Goal: Information Seeking & Learning: Obtain resource

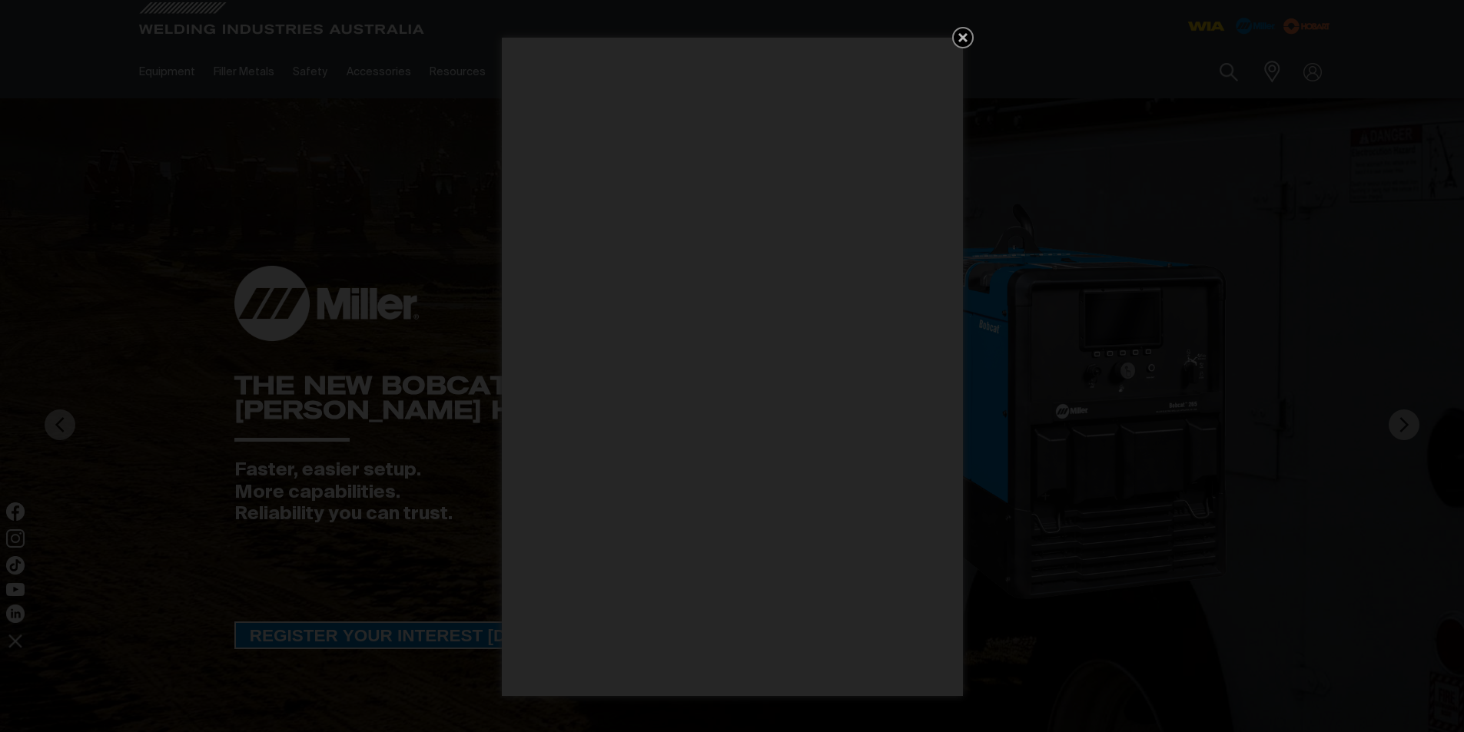
click at [965, 38] on icon "Get 5 WIA Welding Guides Free!" at bounding box center [962, 37] width 9 height 9
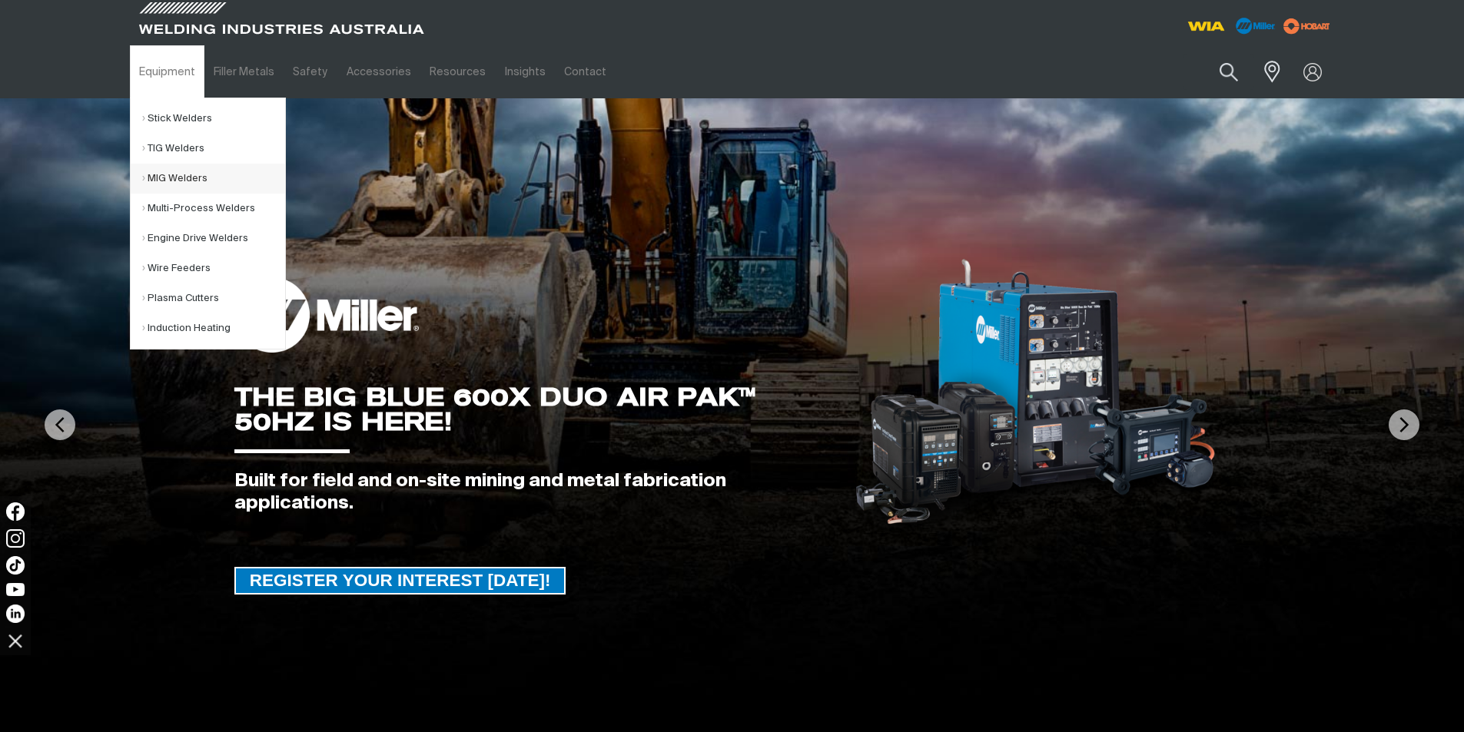
click at [179, 177] on link "MIG Welders" at bounding box center [213, 179] width 143 height 30
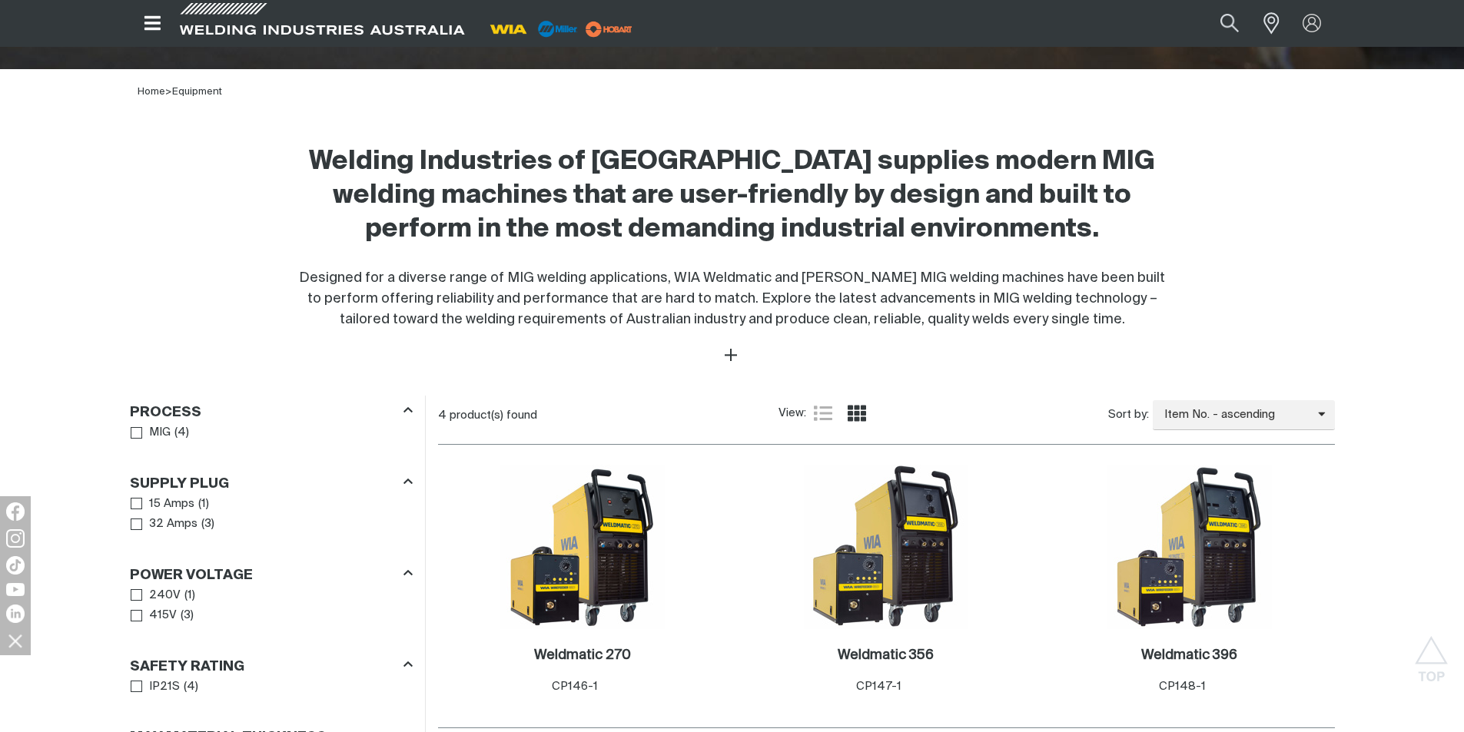
scroll to position [490, 0]
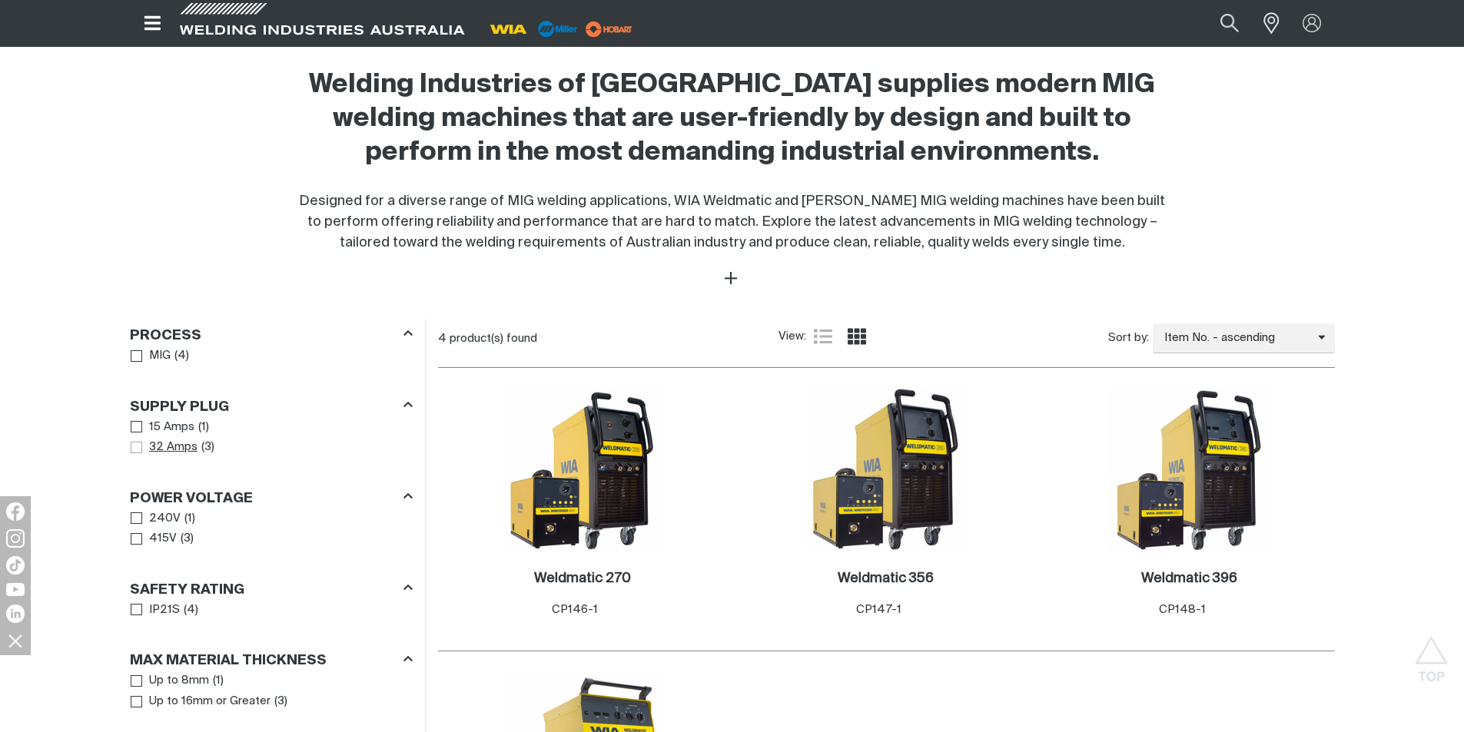
click at [138, 453] on span "Supply Plug" at bounding box center [137, 448] width 12 height 12
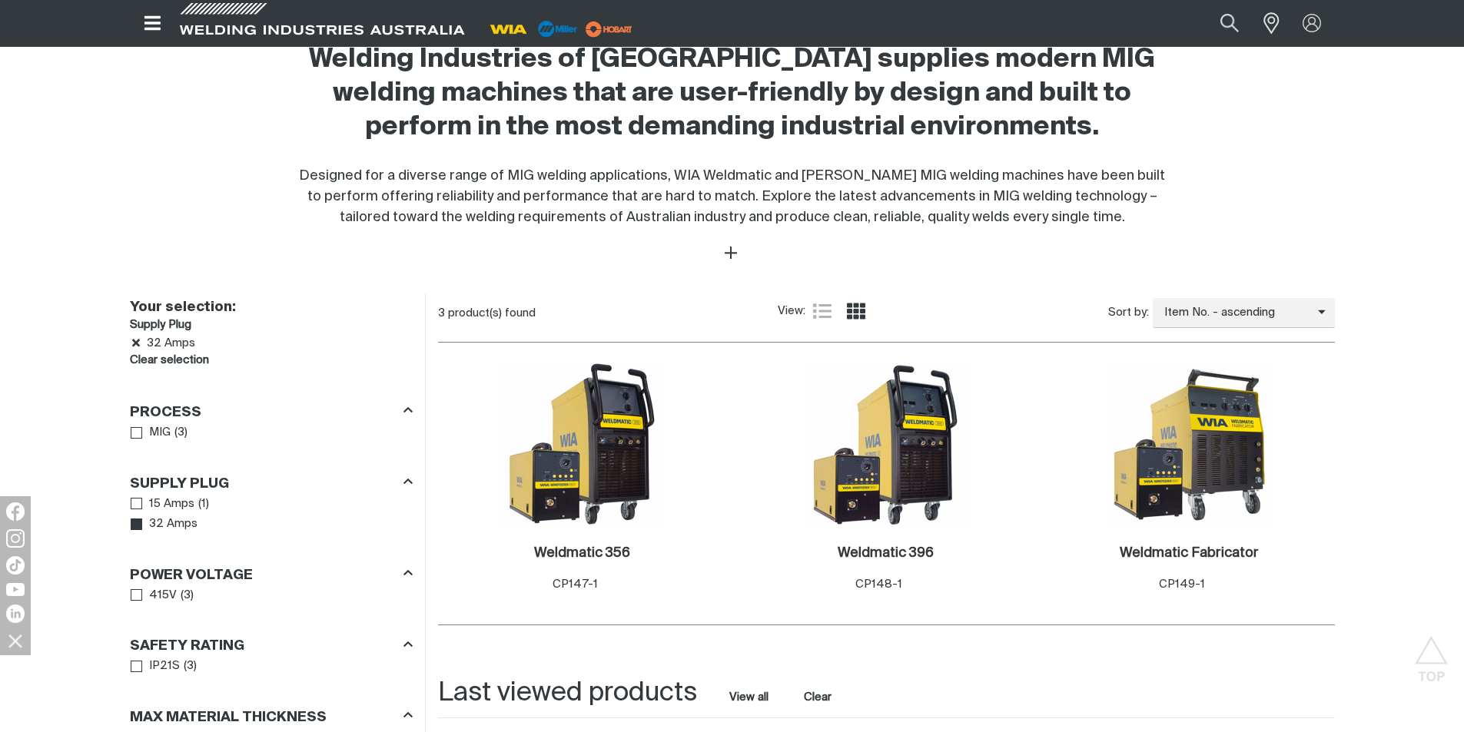
scroll to position [490, 0]
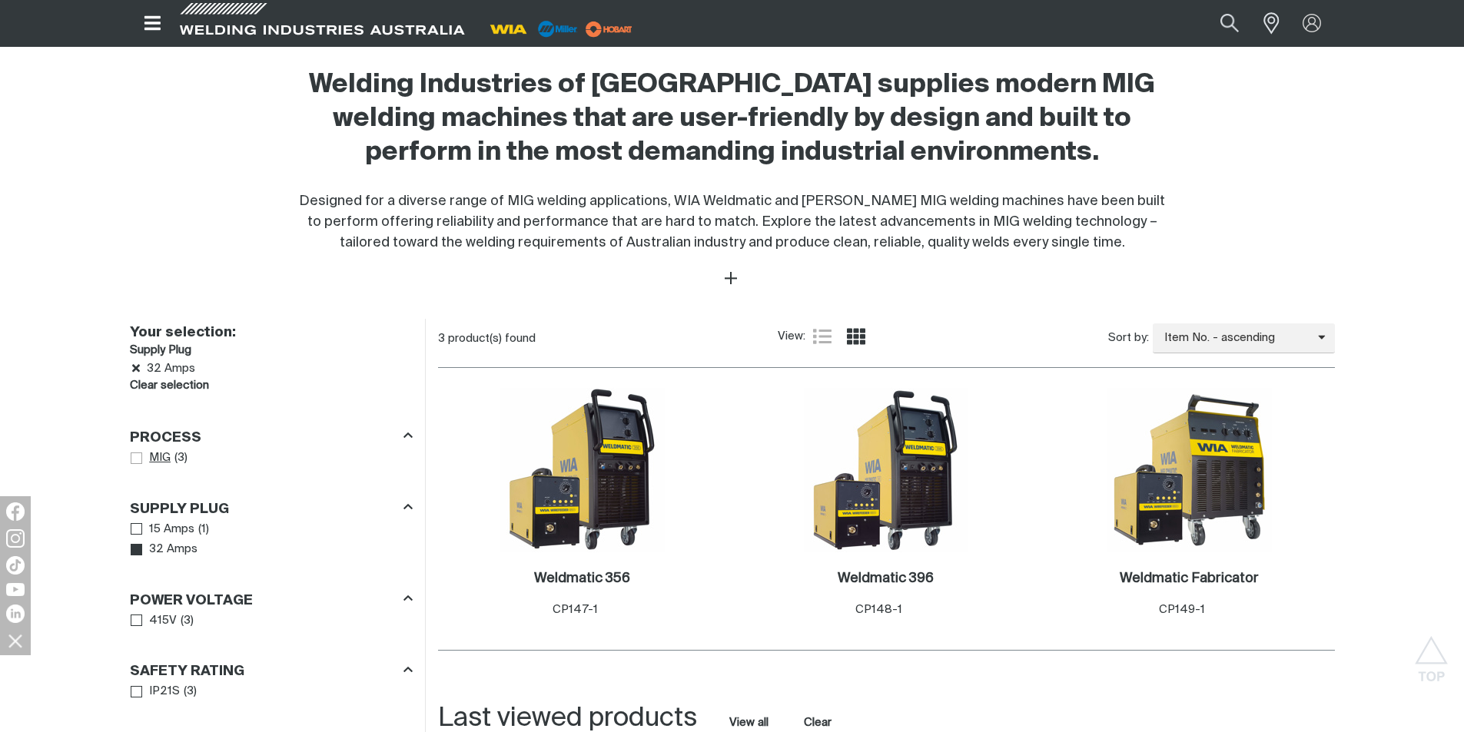
click at [134, 460] on span "Process" at bounding box center [137, 459] width 12 height 12
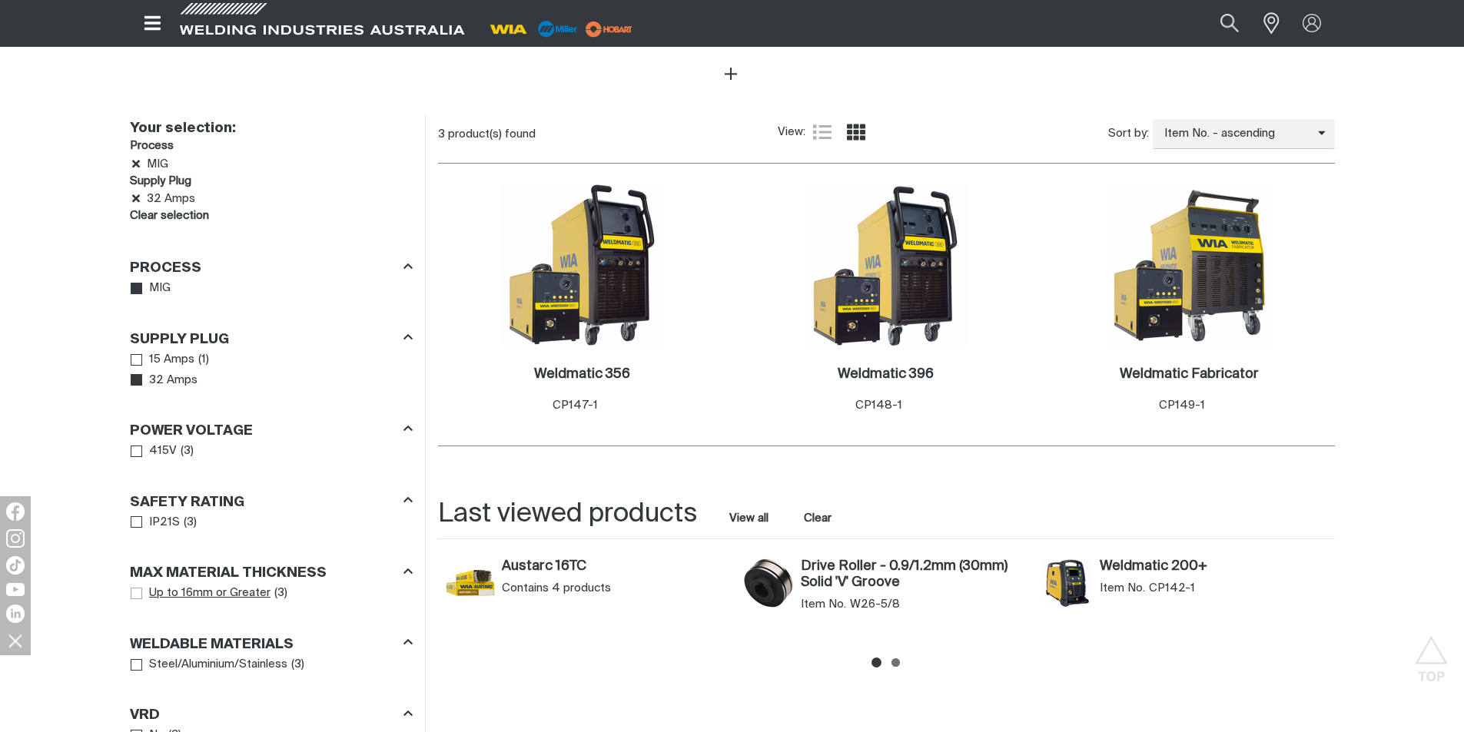
scroll to position [772, 0]
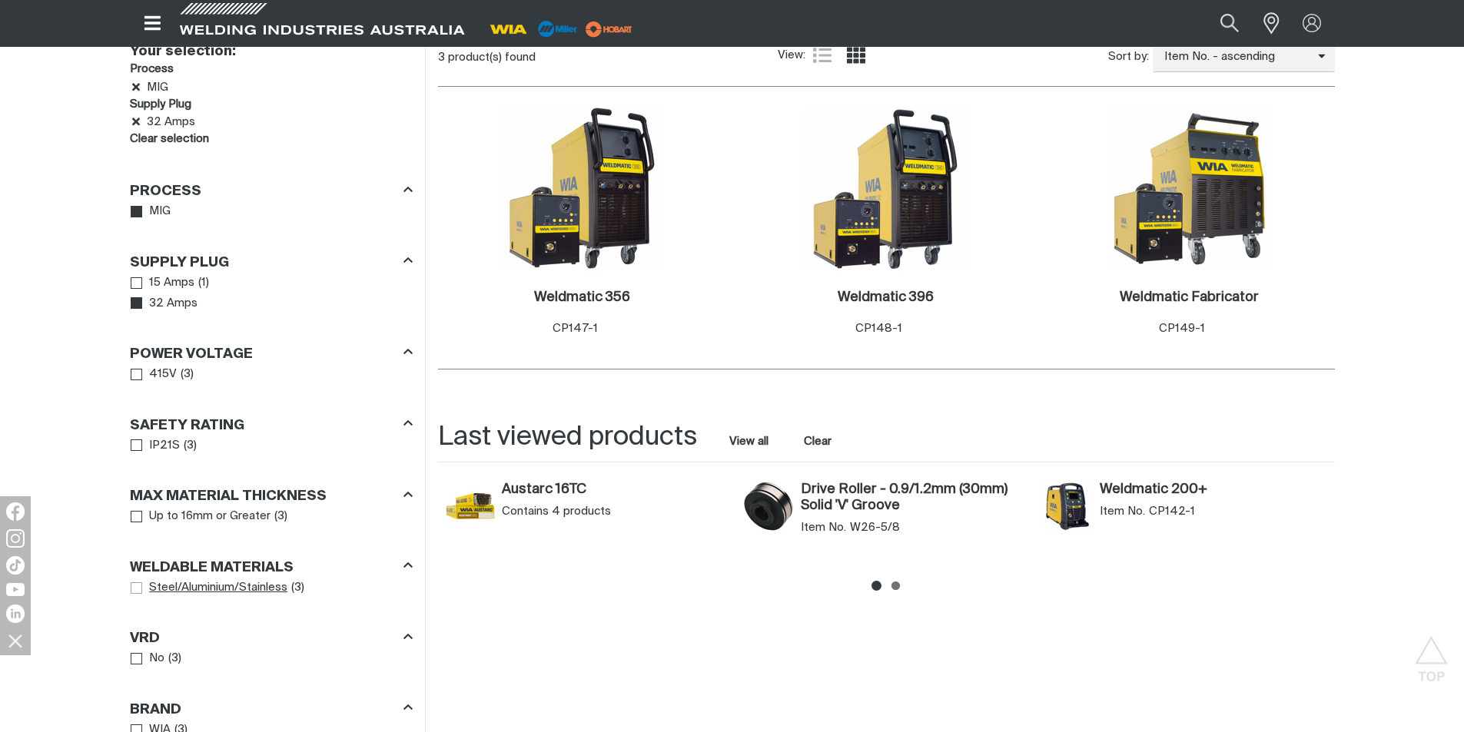
click at [134, 592] on span "Steel/Aluminium/Stainless" at bounding box center [137, 589] width 12 height 12
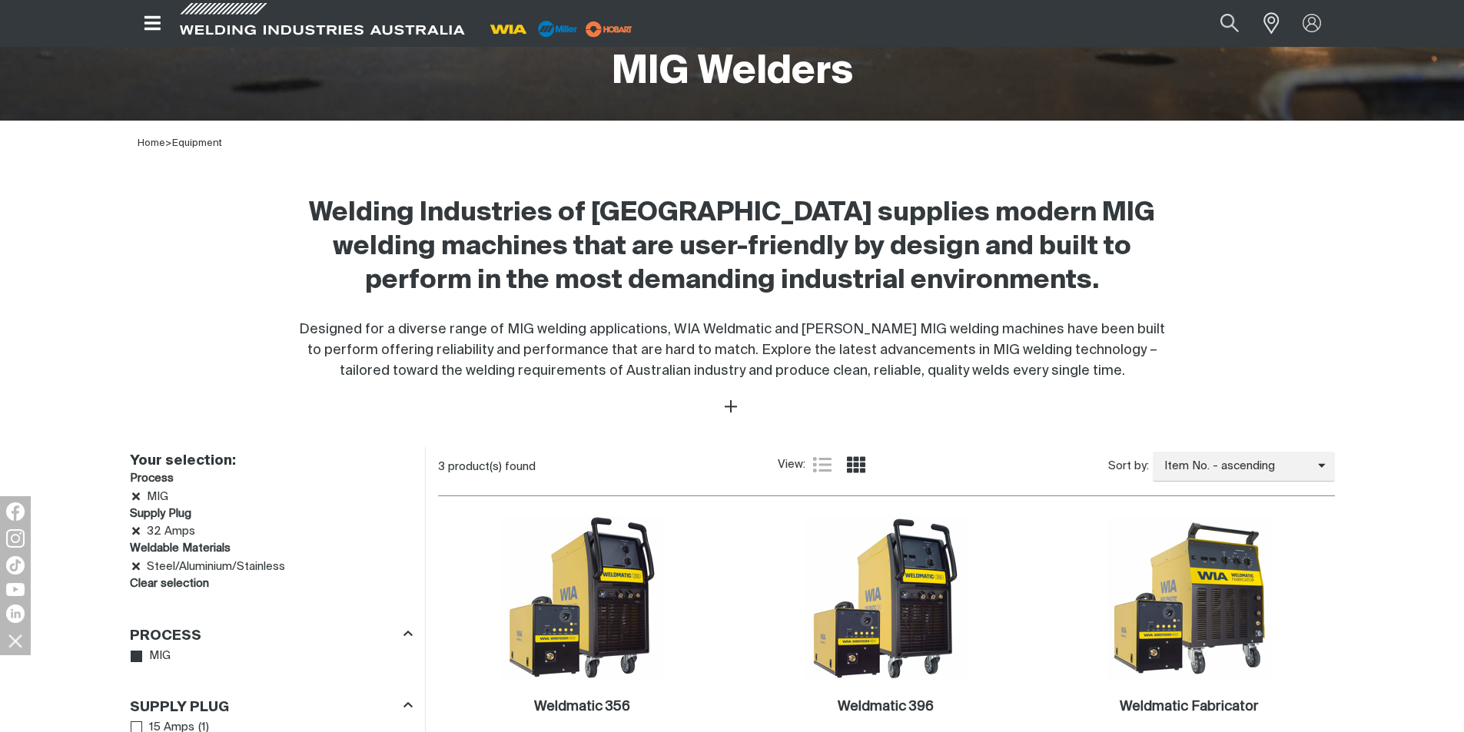
scroll to position [183, 0]
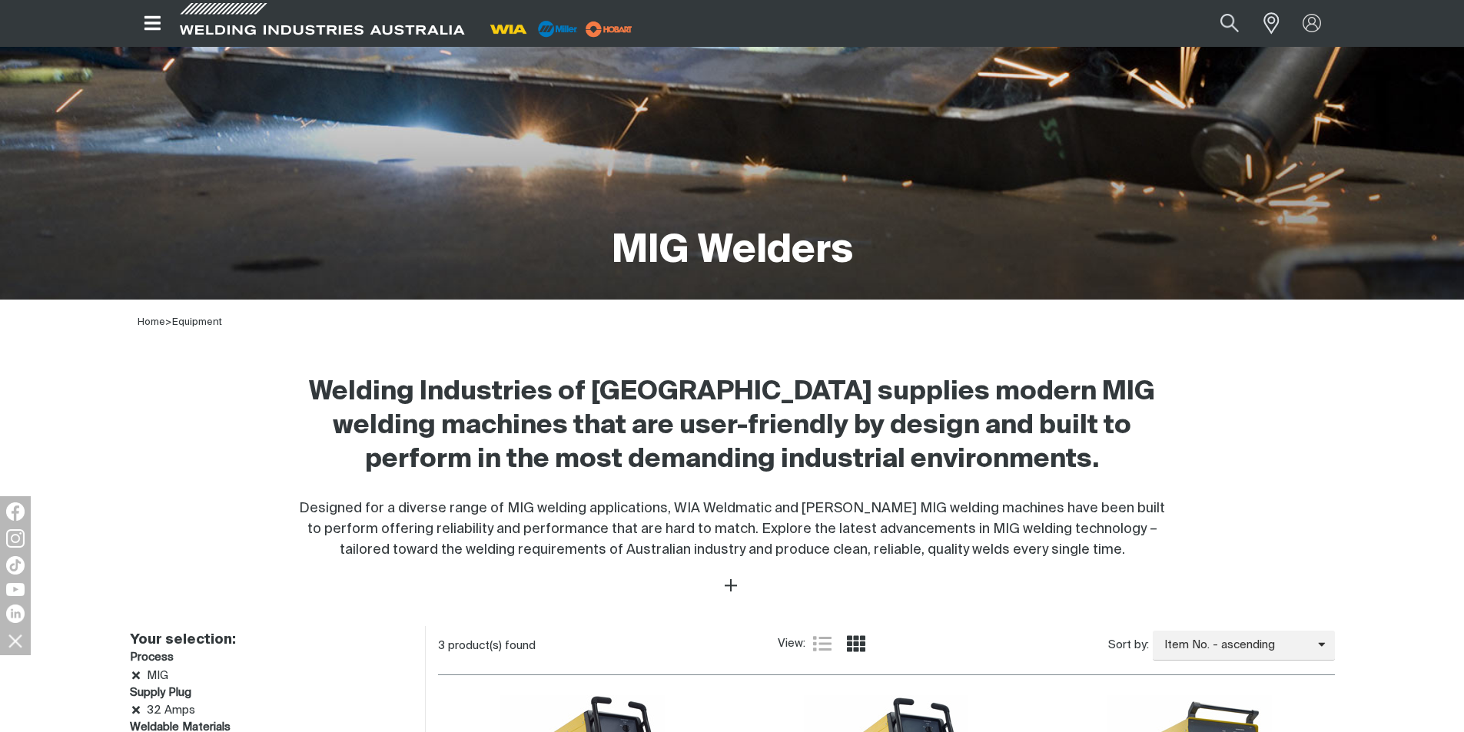
click at [155, 31] on icon "Open top menu" at bounding box center [152, 23] width 22 height 18
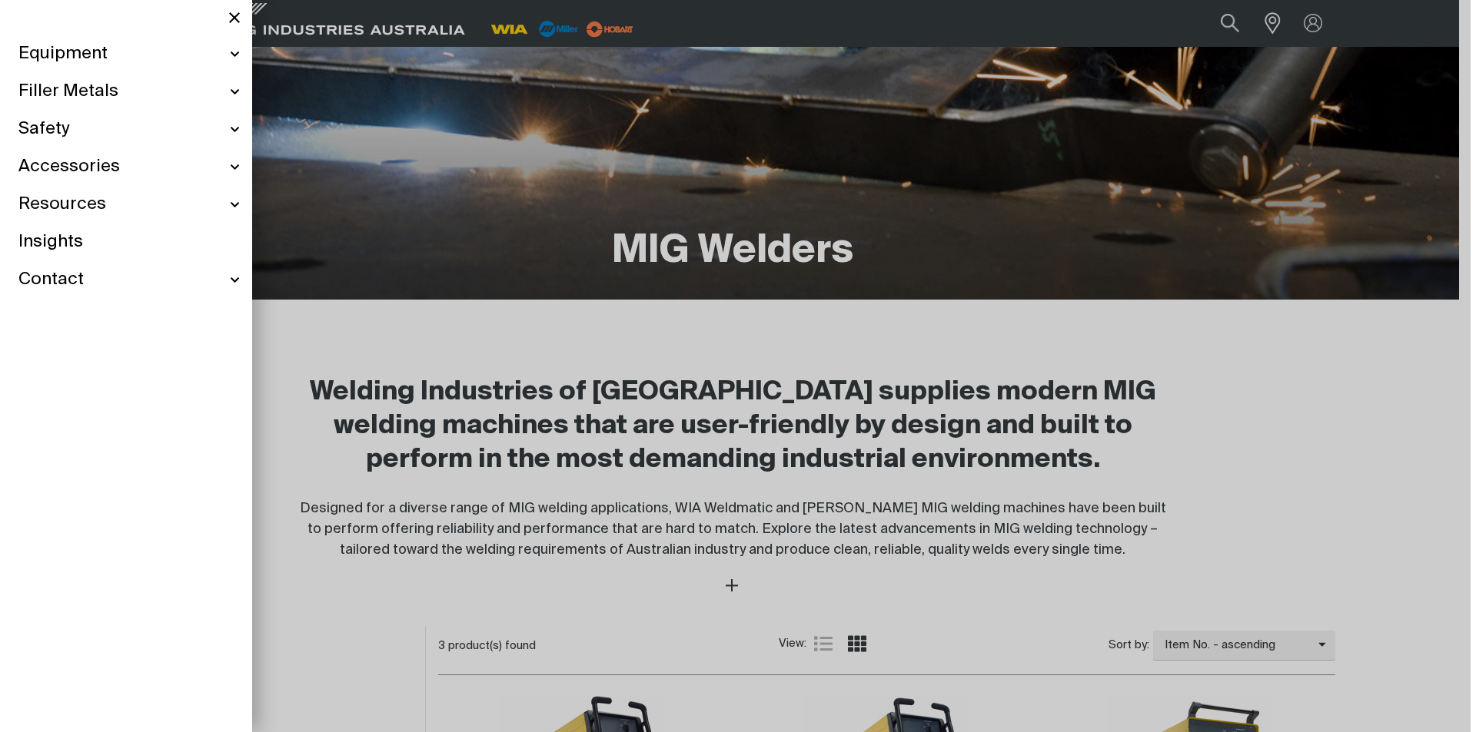
scroll to position [178, 0]
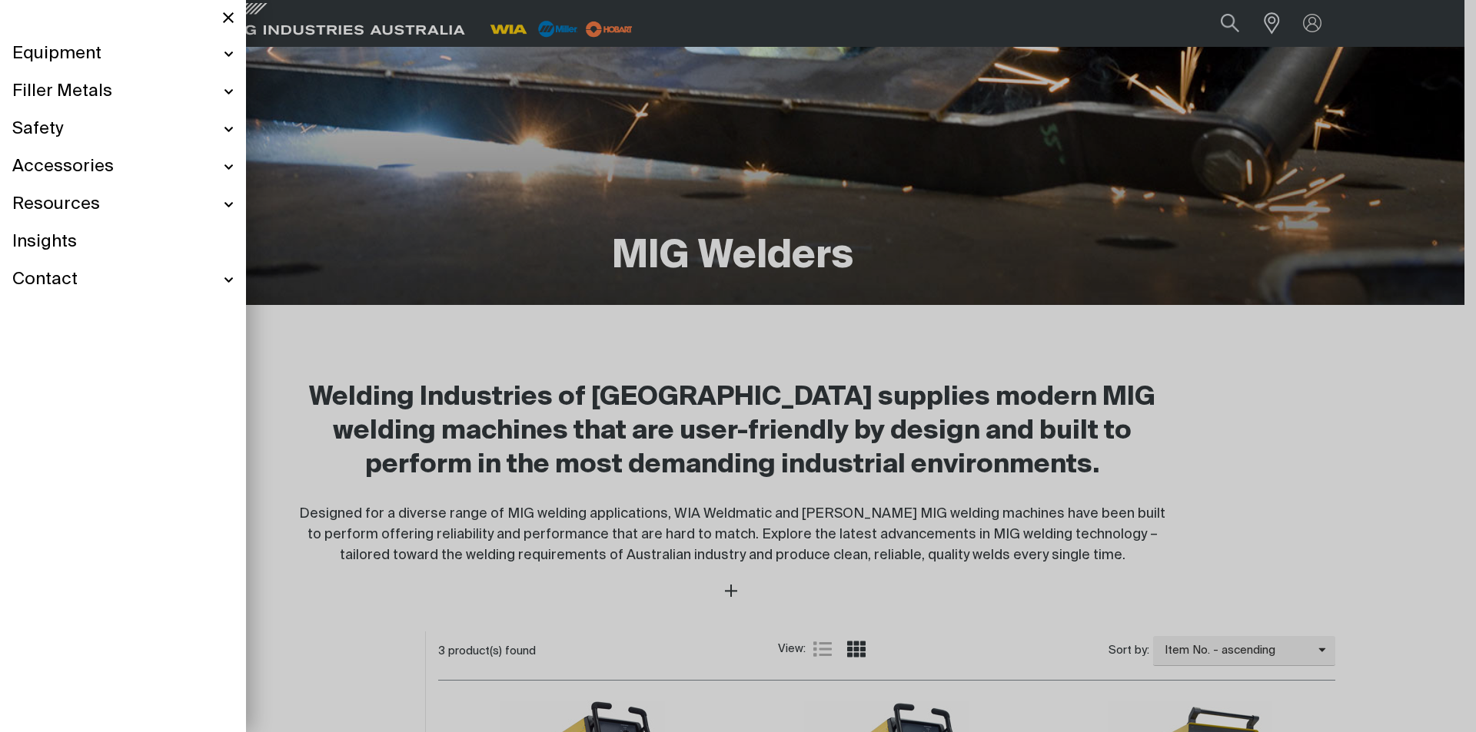
click at [226, 51] on div "Equipment" at bounding box center [122, 54] width 221 height 38
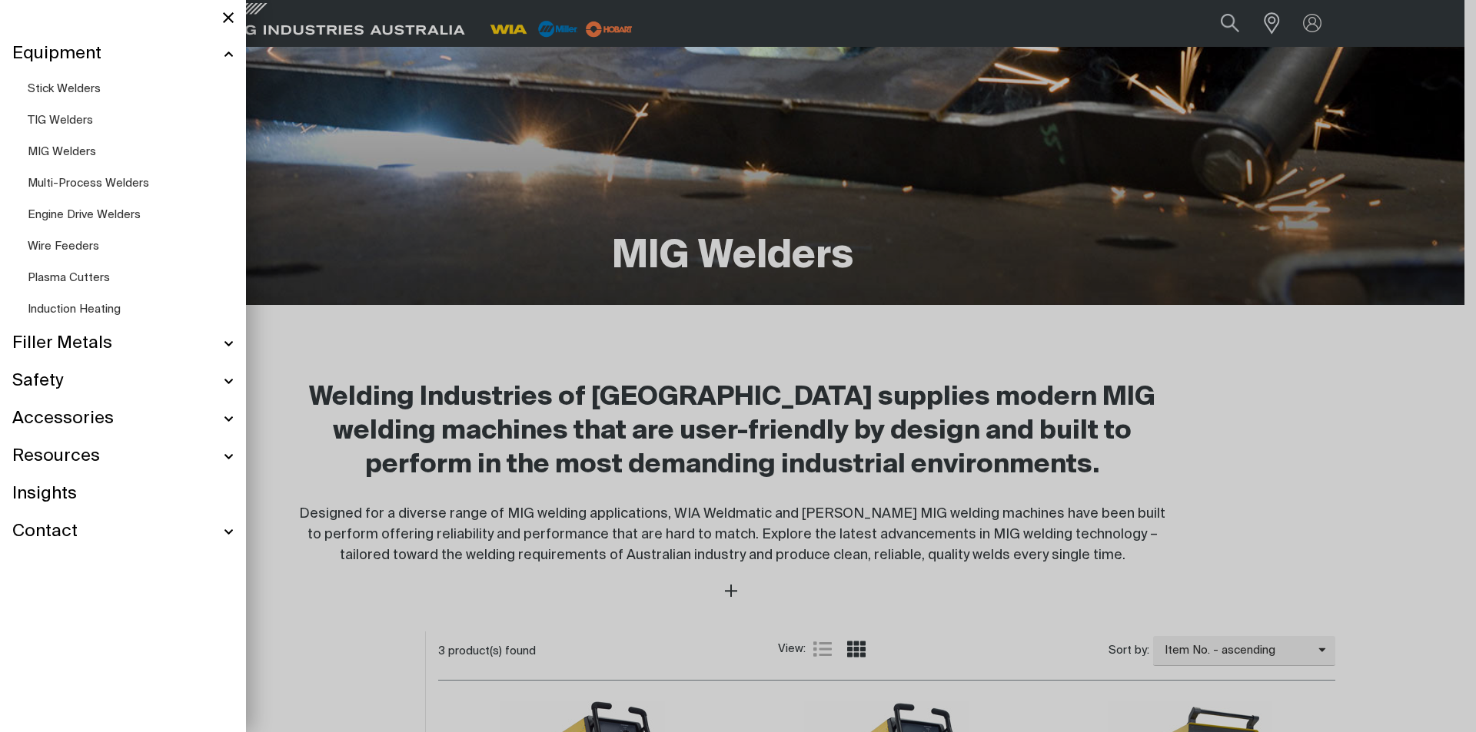
scroll to position [131, 0]
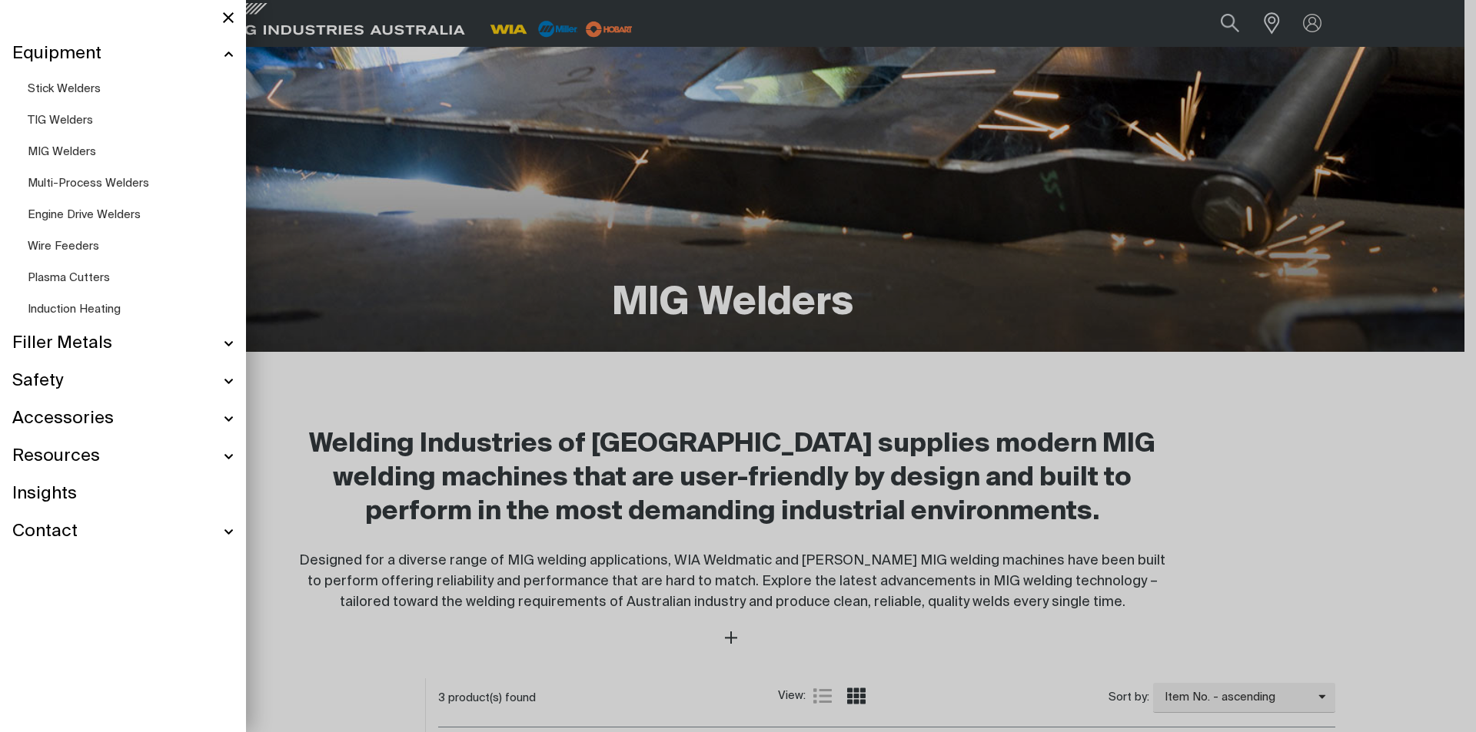
click at [74, 146] on span "MIG Welders" at bounding box center [62, 152] width 68 height 12
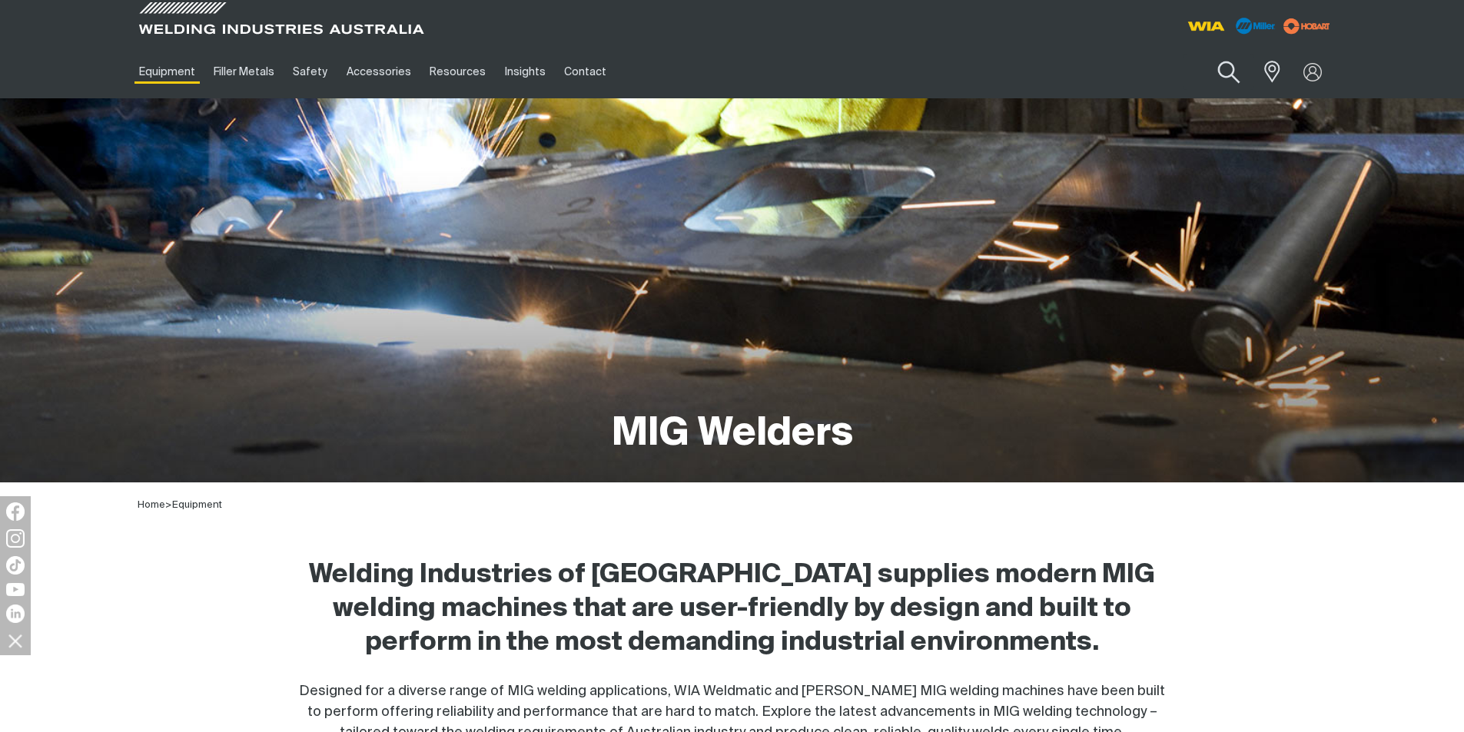
click at [1222, 71] on button "Search products" at bounding box center [1228, 73] width 62 height 44
click at [1097, 74] on input "Search" at bounding box center [1135, 72] width 237 height 35
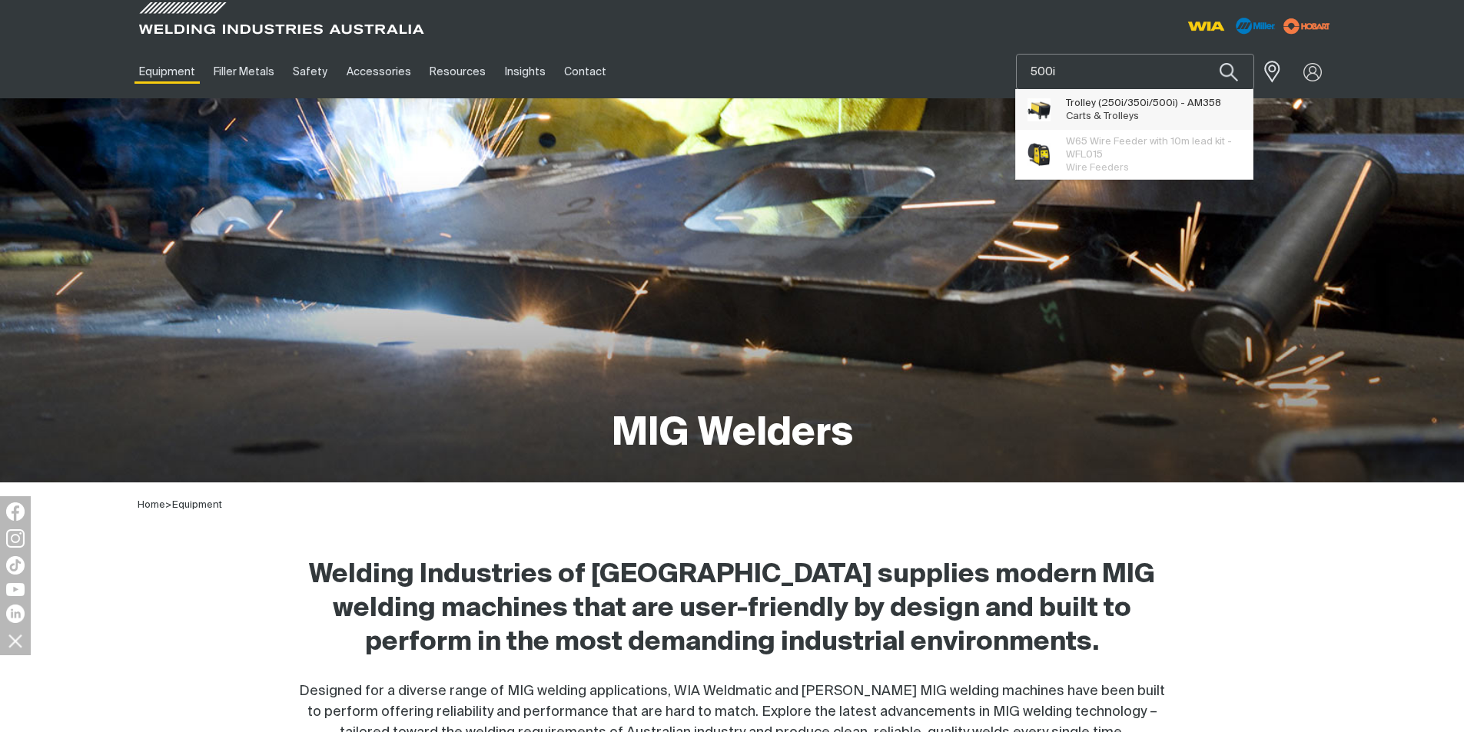
type input "500i"
click at [1127, 109] on span "Trolley (250i/350i/ 500i ) - AM358 Carts & Trolleys" at bounding box center [1143, 110] width 155 height 31
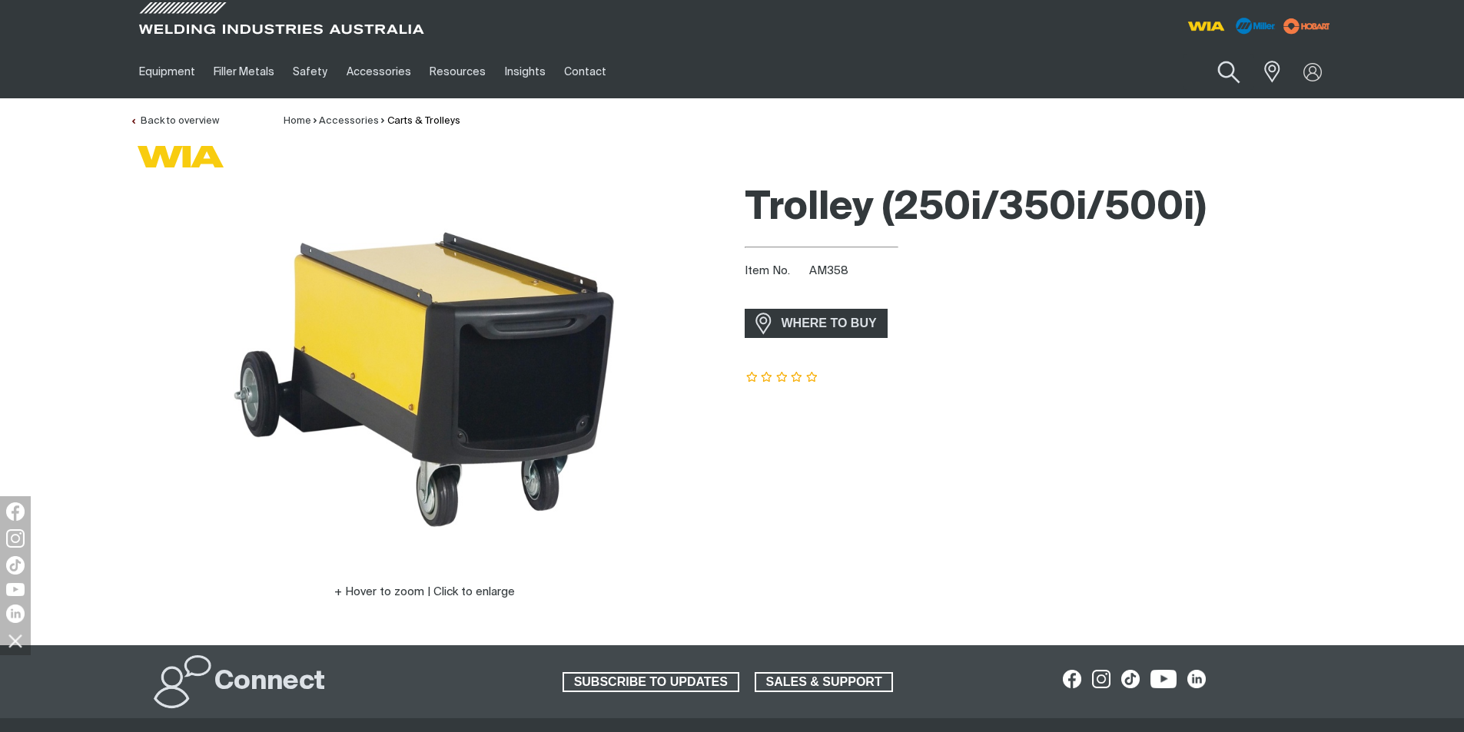
click at [1220, 67] on button "Search products" at bounding box center [1228, 73] width 62 height 44
click at [1127, 71] on input "Search" at bounding box center [1135, 72] width 237 height 35
type input "500"
click at [1203, 54] on button "Search products" at bounding box center [1229, 72] width 52 height 36
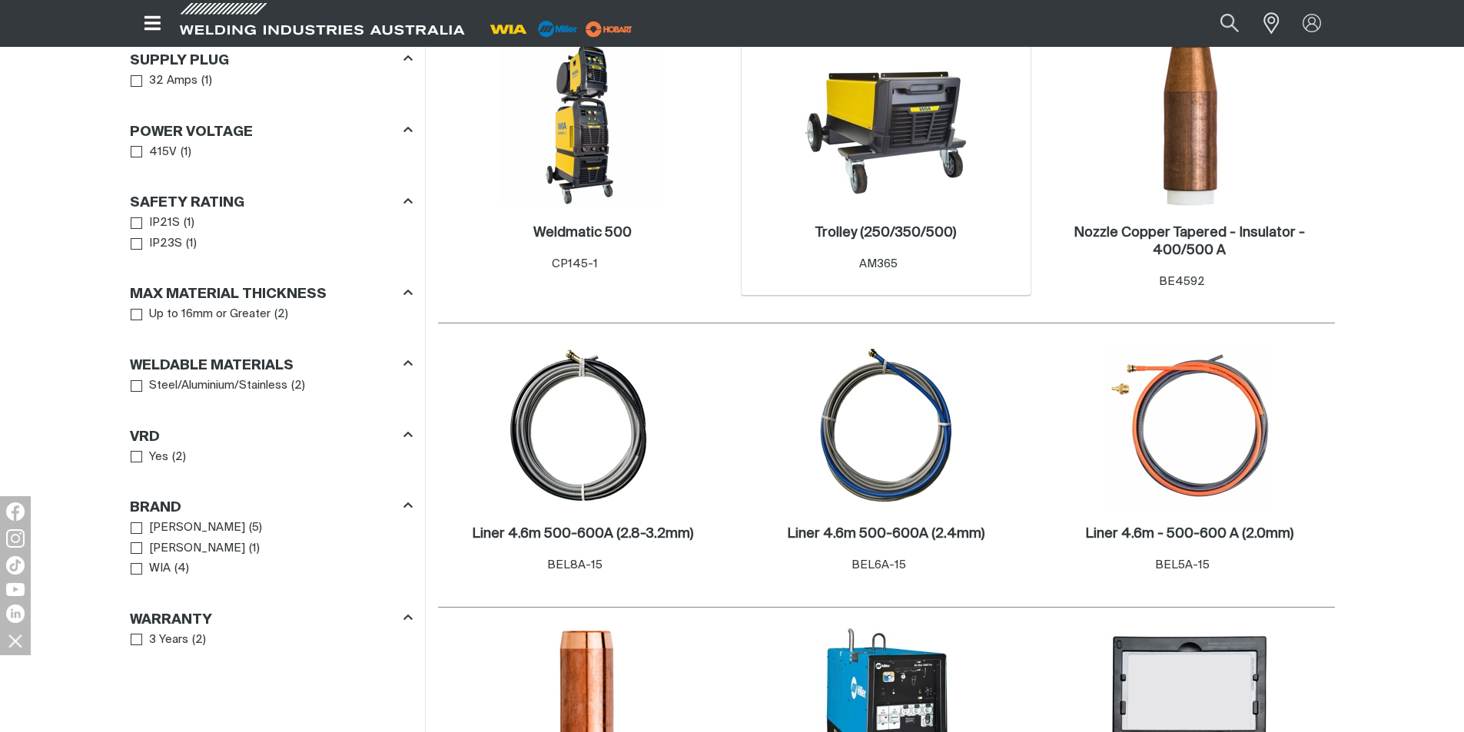
scroll to position [179, 0]
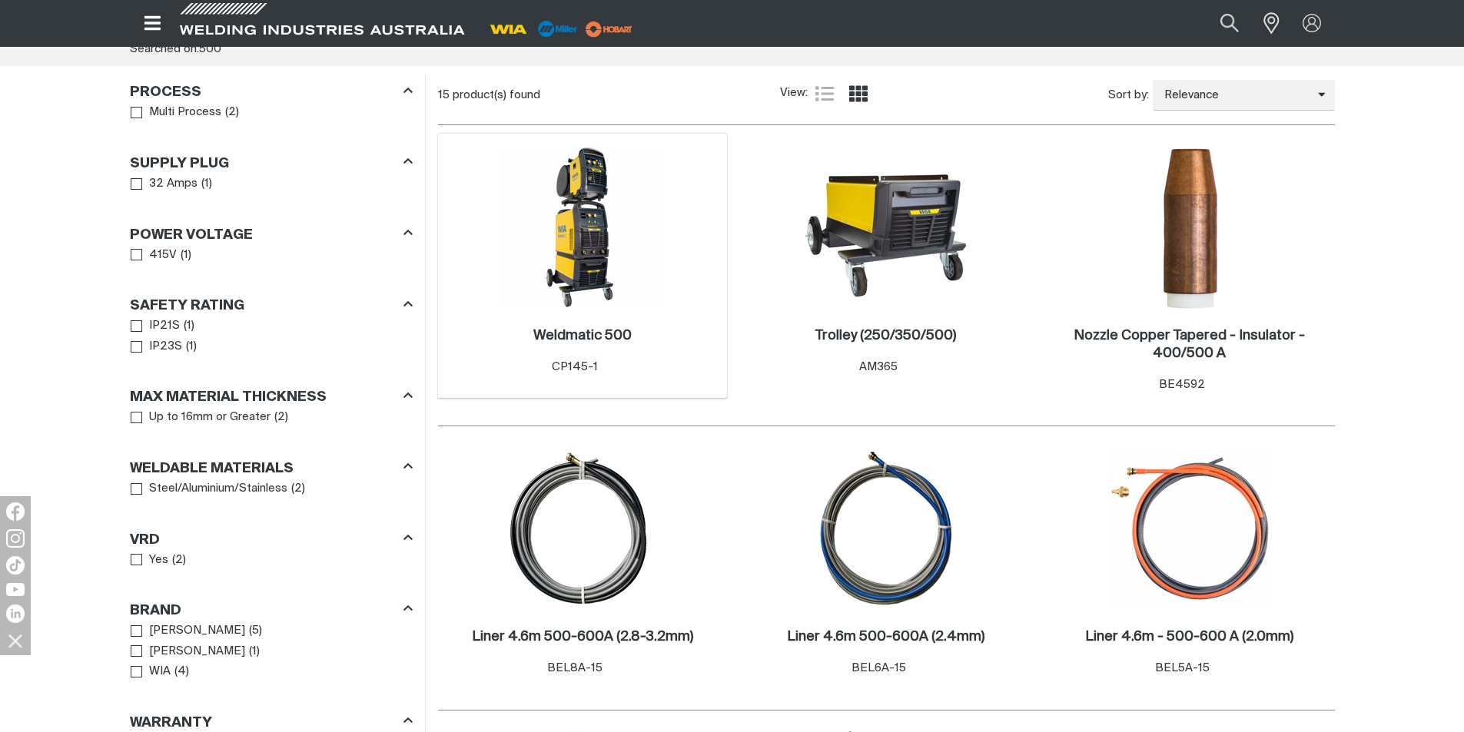
click at [581, 291] on img at bounding box center [582, 227] width 164 height 164
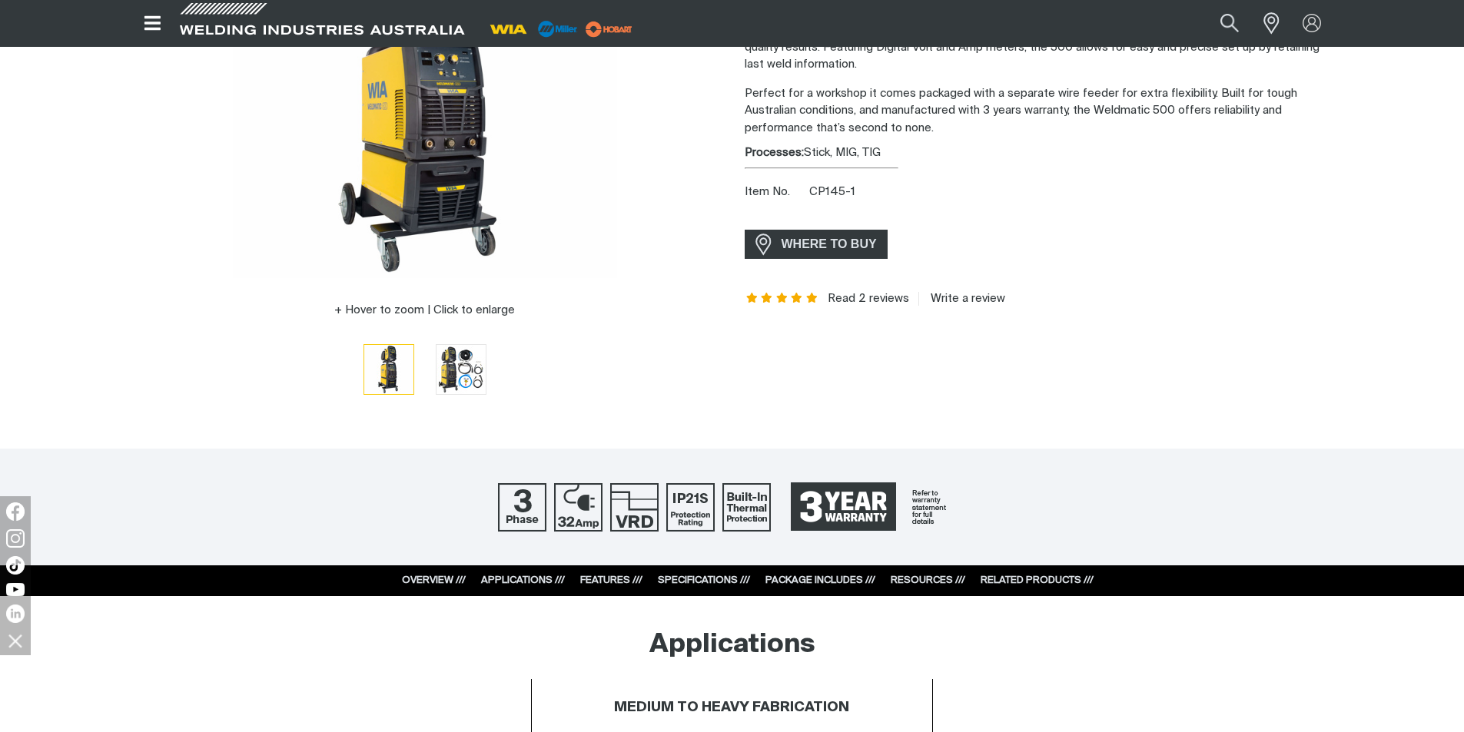
scroll to position [410, 0]
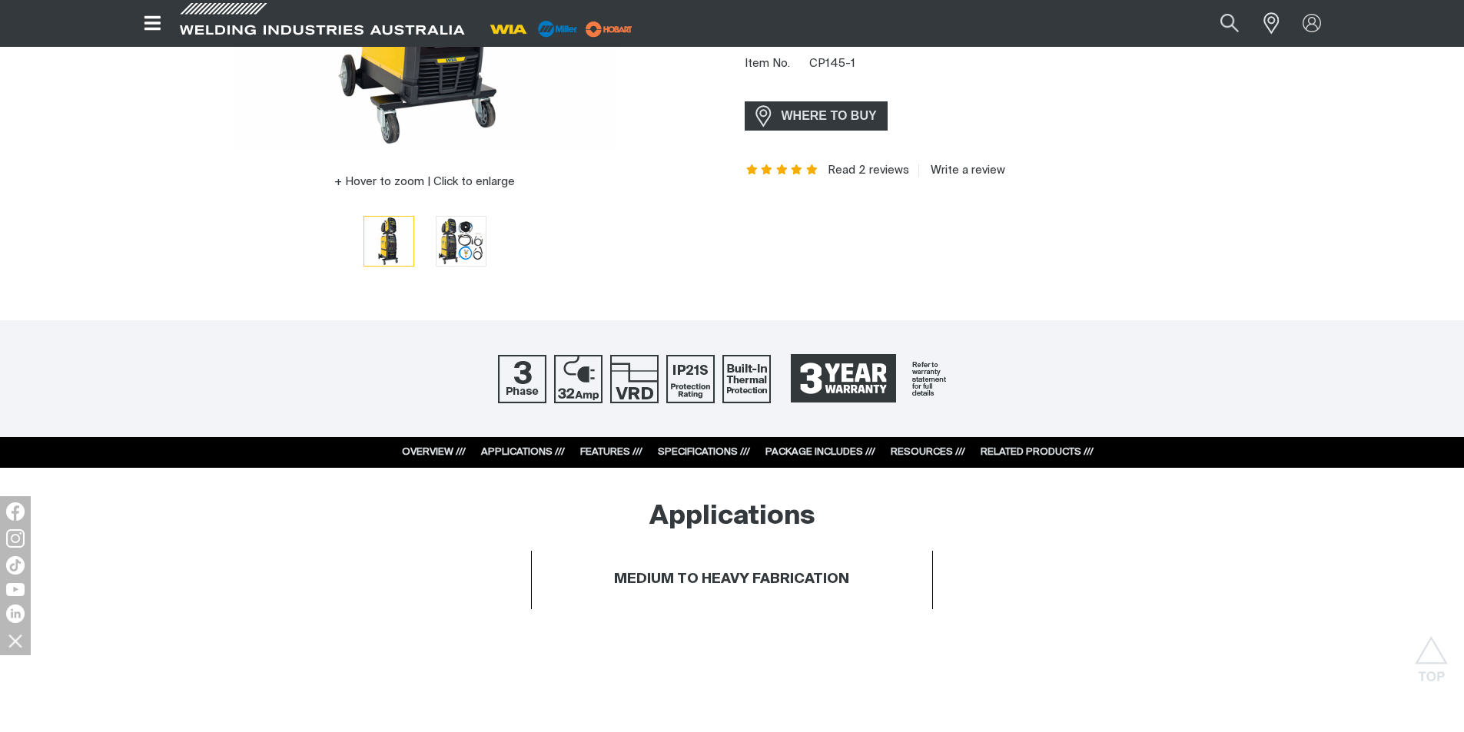
click at [704, 443] on div "OVERVIEW /// APPLICATIONS /// FEATURES /// SPECIFICATIONS /// PACKAGE INCLUDES …" at bounding box center [732, 452] width 722 height 31
click at [939, 453] on link "RESOURCES ///" at bounding box center [928, 452] width 75 height 10
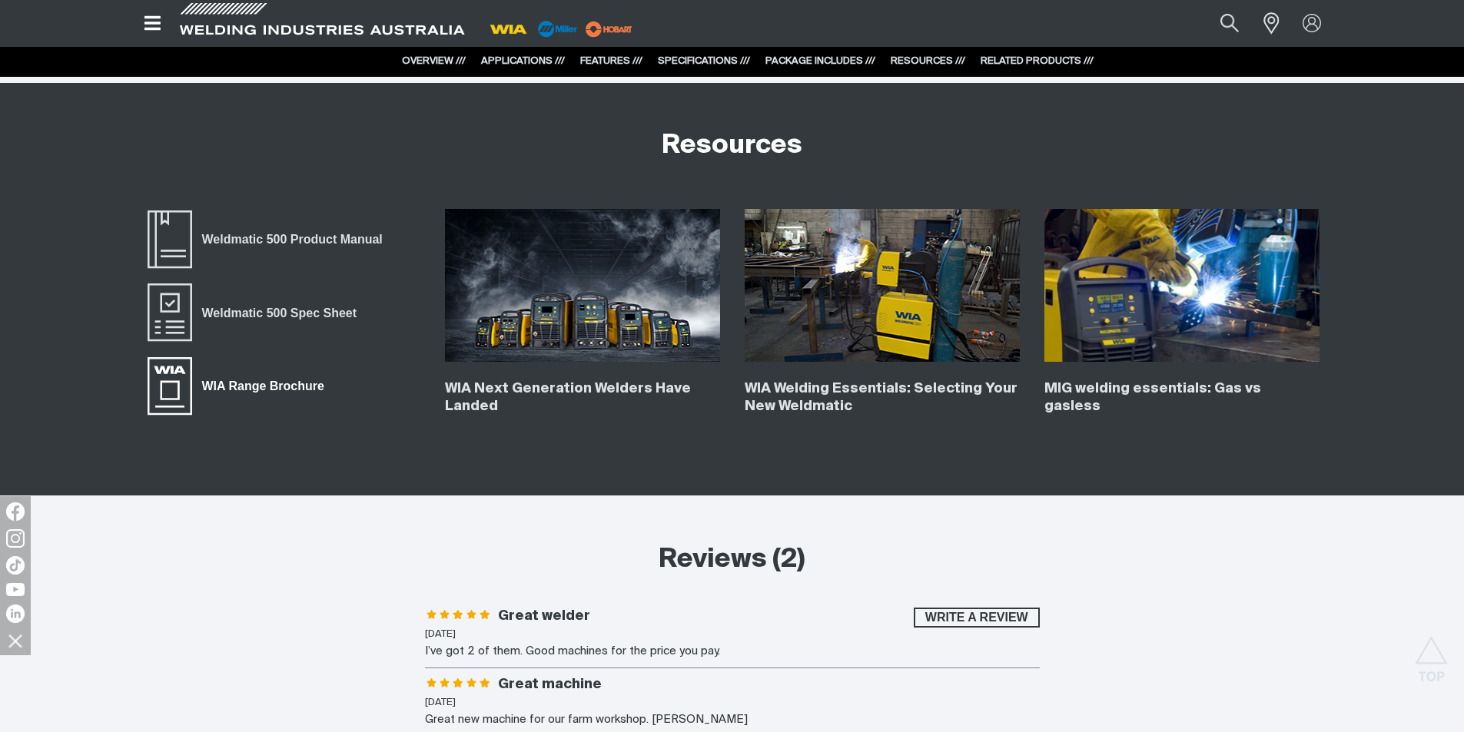
click at [283, 387] on span "WIA Range Brochure" at bounding box center [263, 387] width 142 height 20
click at [332, 314] on span "Weldmatic 500 Spec Sheet" at bounding box center [279, 313] width 174 height 20
click at [297, 310] on span "Weldmatic 500 Spec Sheet" at bounding box center [279, 313] width 174 height 20
